Goal: Task Accomplishment & Management: Manage account settings

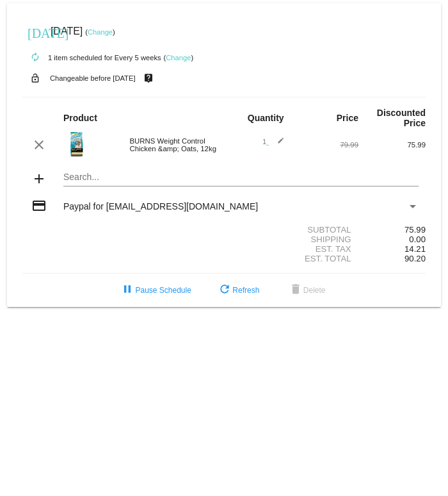
click at [186, 61] on link "Change" at bounding box center [178, 58] width 25 height 8
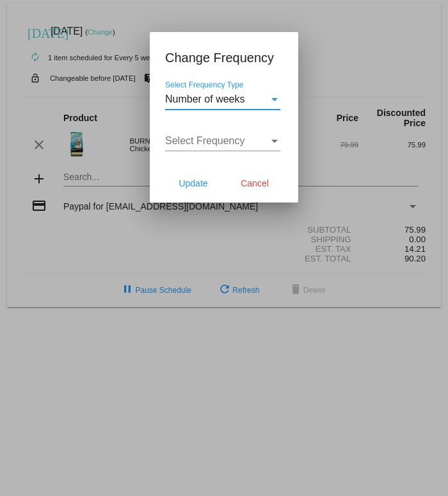
click at [275, 100] on div "Select Frequency Type" at bounding box center [275, 99] width 6 height 3
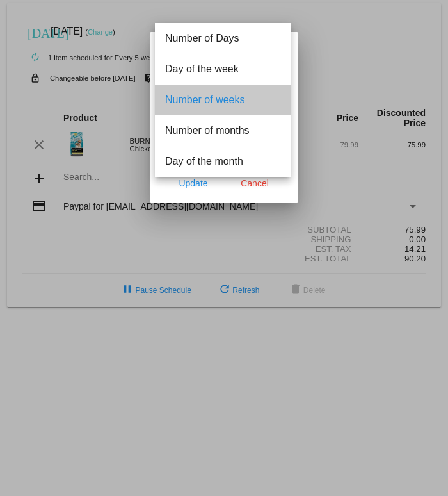
click at [245, 100] on span "Number of weeks" at bounding box center [222, 100] width 115 height 31
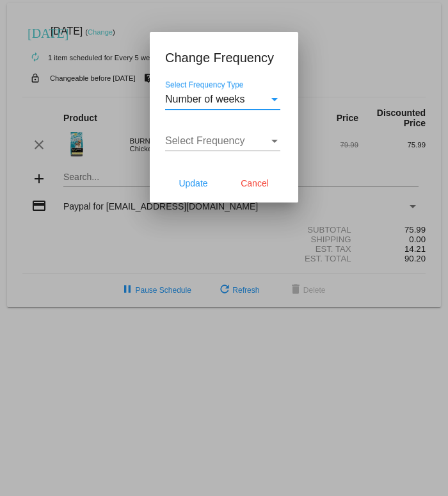
click at [268, 143] on div "Select Frequency" at bounding box center [217, 141] width 104 height 12
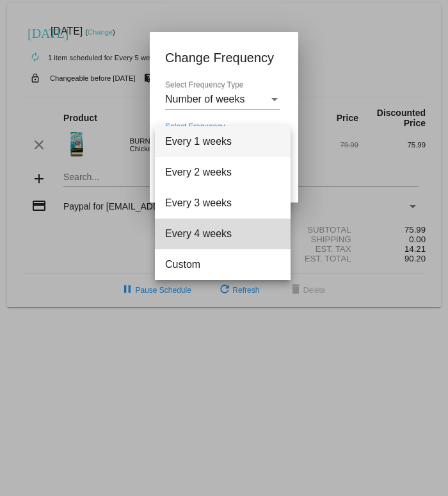
click at [224, 236] on span "Every 4 weeks" at bounding box center [222, 233] width 115 height 31
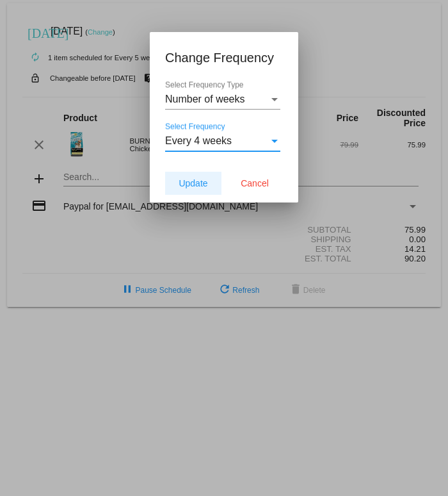
click at [201, 184] on span "Update" at bounding box center [193, 183] width 29 height 10
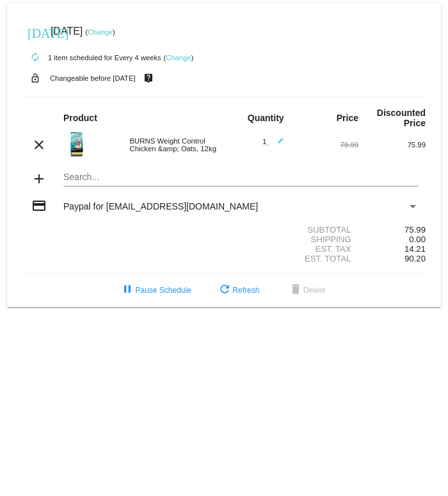
click at [113, 31] on link "Change" at bounding box center [100, 32] width 25 height 8
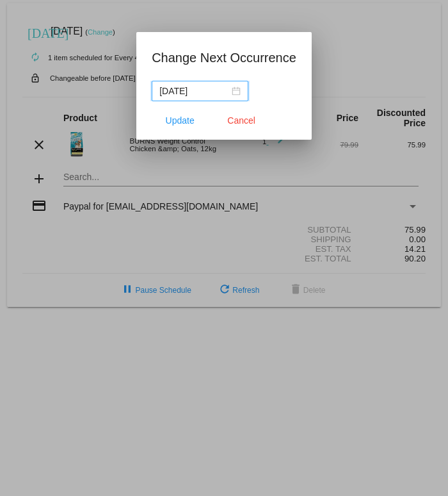
click at [235, 88] on div "[DATE]" at bounding box center [199, 91] width 81 height 14
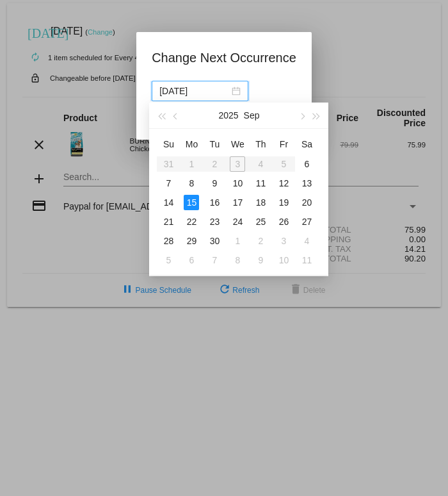
click at [171, 183] on div "7" at bounding box center [168, 182] width 15 height 15
type input "[DATE]"
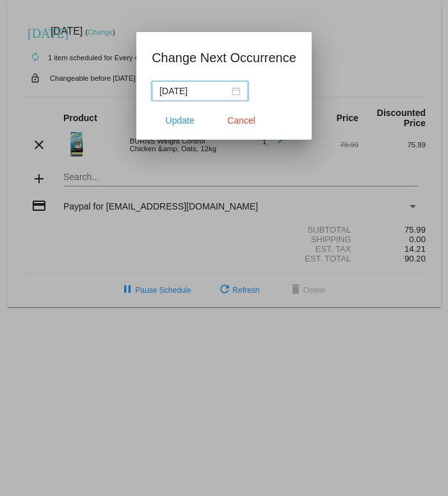
click at [175, 123] on span "Update" at bounding box center [180, 120] width 29 height 10
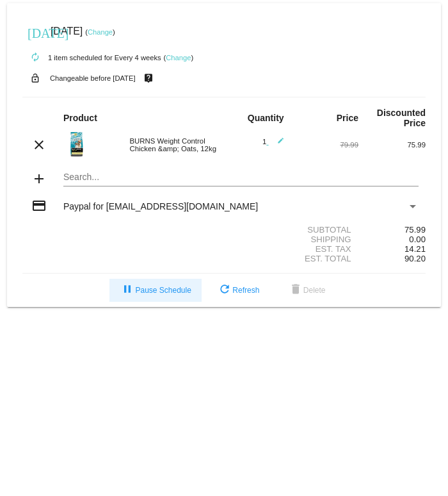
click at [163, 295] on span "pause Pause Schedule" at bounding box center [155, 290] width 71 height 9
